Goal: Browse casually: Explore the website without a specific task or goal

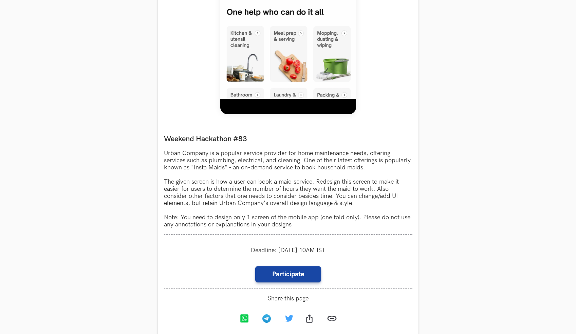
scroll to position [511, 0]
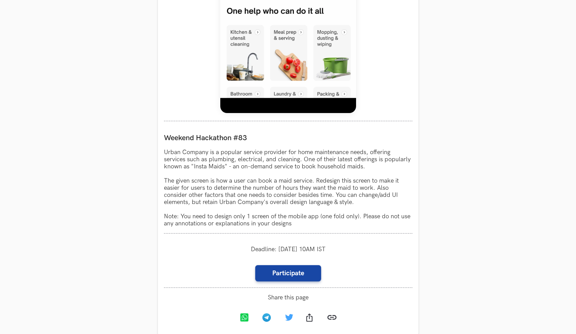
click at [186, 168] on p "Urban Company is a popular service provider for home maintenance needs, offerin…" at bounding box center [288, 188] width 248 height 78
click at [189, 180] on p "Urban Company is a popular service provider for home maintenance needs, offerin…" at bounding box center [288, 188] width 248 height 78
click at [189, 187] on p "Urban Company is a popular service provider for home maintenance needs, offerin…" at bounding box center [288, 188] width 248 height 78
click at [181, 187] on p "Urban Company is a popular service provider for home maintenance needs, offerin…" at bounding box center [288, 188] width 248 height 78
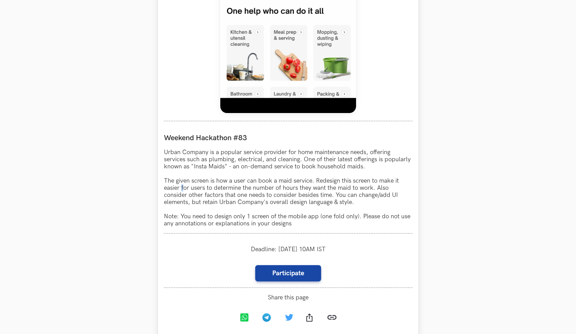
click at [181, 187] on p "Urban Company is a popular service provider for home maintenance needs, offerin…" at bounding box center [288, 188] width 248 height 78
click at [252, 191] on p "Urban Company is a popular service provider for home maintenance needs, offerin…" at bounding box center [288, 188] width 248 height 78
drag, startPoint x: 372, startPoint y: 181, endPoint x: 313, endPoint y: 183, distance: 59.0
click at [313, 183] on p "Urban Company is a popular service provider for home maintenance needs, offerin…" at bounding box center [288, 188] width 248 height 78
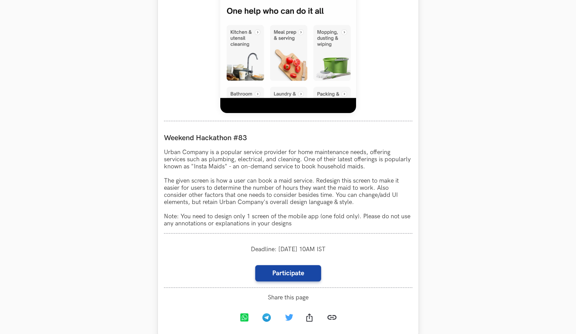
click at [252, 188] on p "Urban Company is a popular service provider for home maintenance needs, offerin…" at bounding box center [288, 188] width 248 height 78
click at [266, 196] on p "Urban Company is a popular service provider for home maintenance needs, offerin…" at bounding box center [288, 188] width 248 height 78
click at [333, 197] on p "Urban Company is a popular service provider for home maintenance needs, offerin…" at bounding box center [288, 188] width 248 height 78
click at [218, 203] on p "Urban Company is a popular service provider for home maintenance needs, offerin…" at bounding box center [288, 188] width 248 height 78
click at [268, 205] on p "Urban Company is a popular service provider for home maintenance needs, offerin…" at bounding box center [288, 188] width 248 height 78
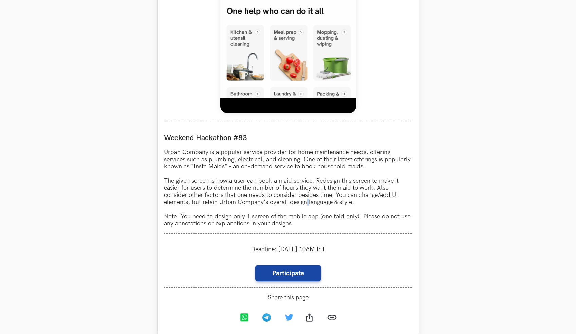
click at [307, 202] on p "Urban Company is a popular service provider for home maintenance needs, offerin…" at bounding box center [288, 188] width 248 height 78
click at [212, 217] on p "Urban Company is a popular service provider for home maintenance needs, offerin…" at bounding box center [288, 188] width 248 height 78
click at [179, 217] on p "Urban Company is a popular service provider for home maintenance needs, offerin…" at bounding box center [288, 188] width 248 height 78
click at [247, 215] on p "Urban Company is a popular service provider for home maintenance needs, offerin…" at bounding box center [288, 188] width 248 height 78
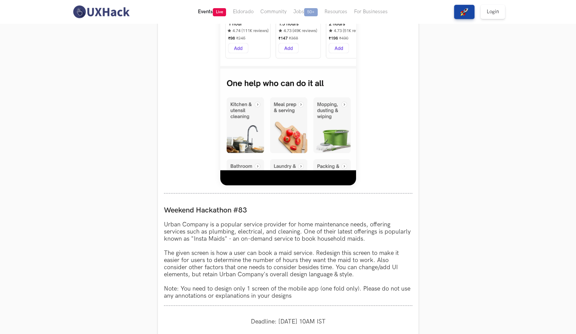
scroll to position [364, 0]
